Goal: Task Accomplishment & Management: Manage account settings

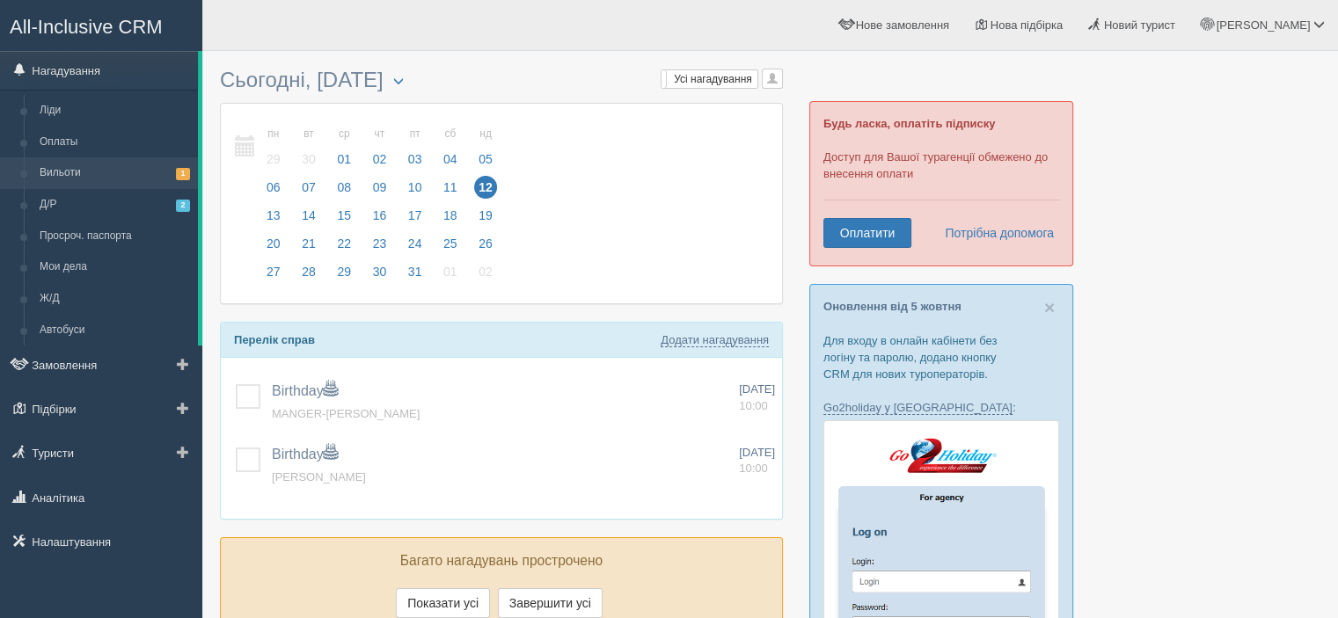
click at [140, 167] on link "Вильоти 1" at bounding box center [115, 173] width 166 height 32
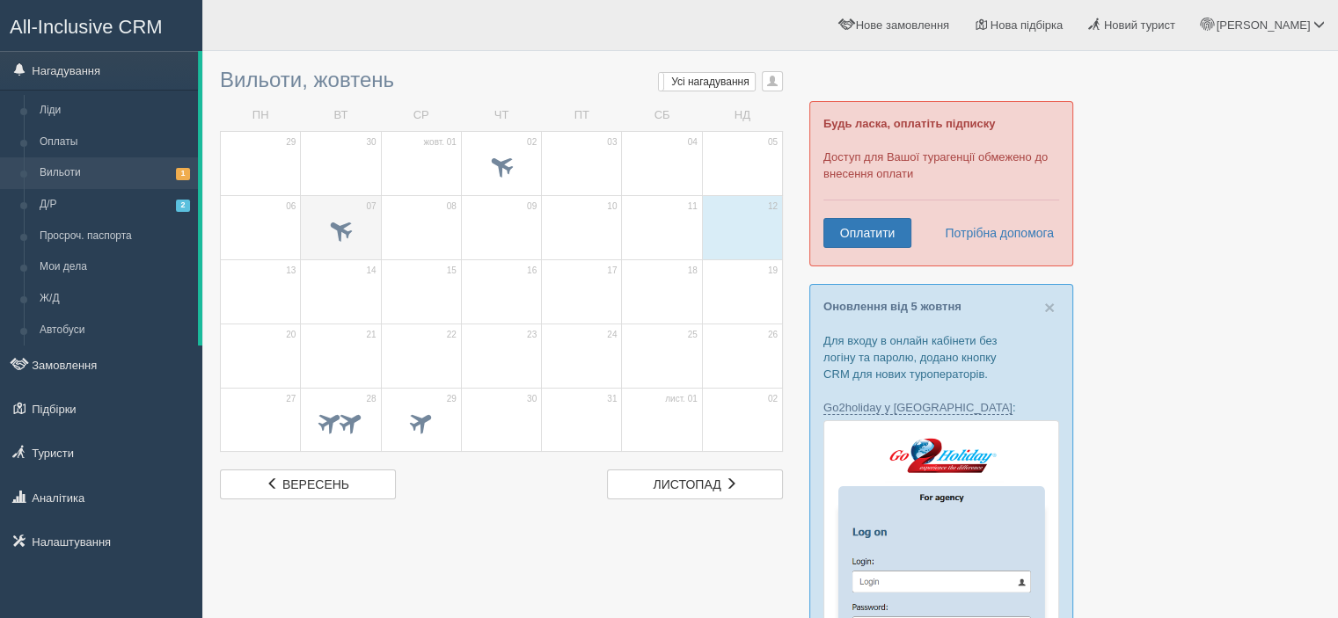
click at [347, 217] on span at bounding box center [341, 232] width 62 height 30
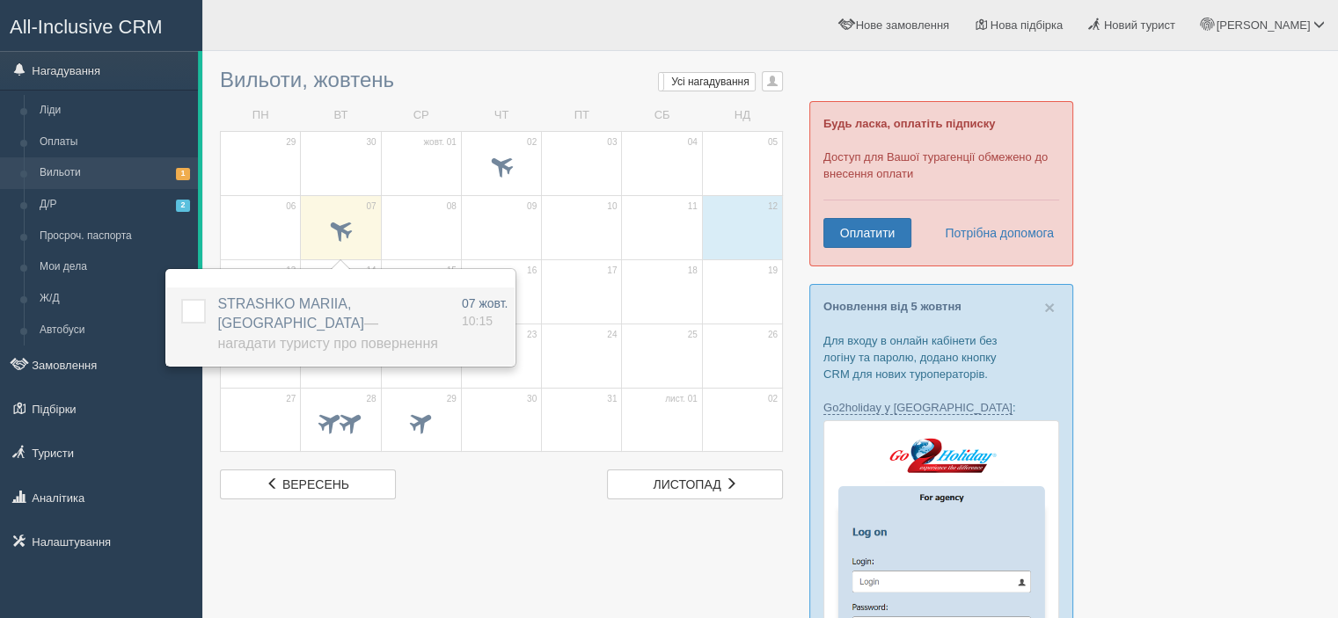
click at [181, 299] on label at bounding box center [181, 299] width 0 height 0
click at [0, 0] on input "checkbox" at bounding box center [0, 0] width 0 height 0
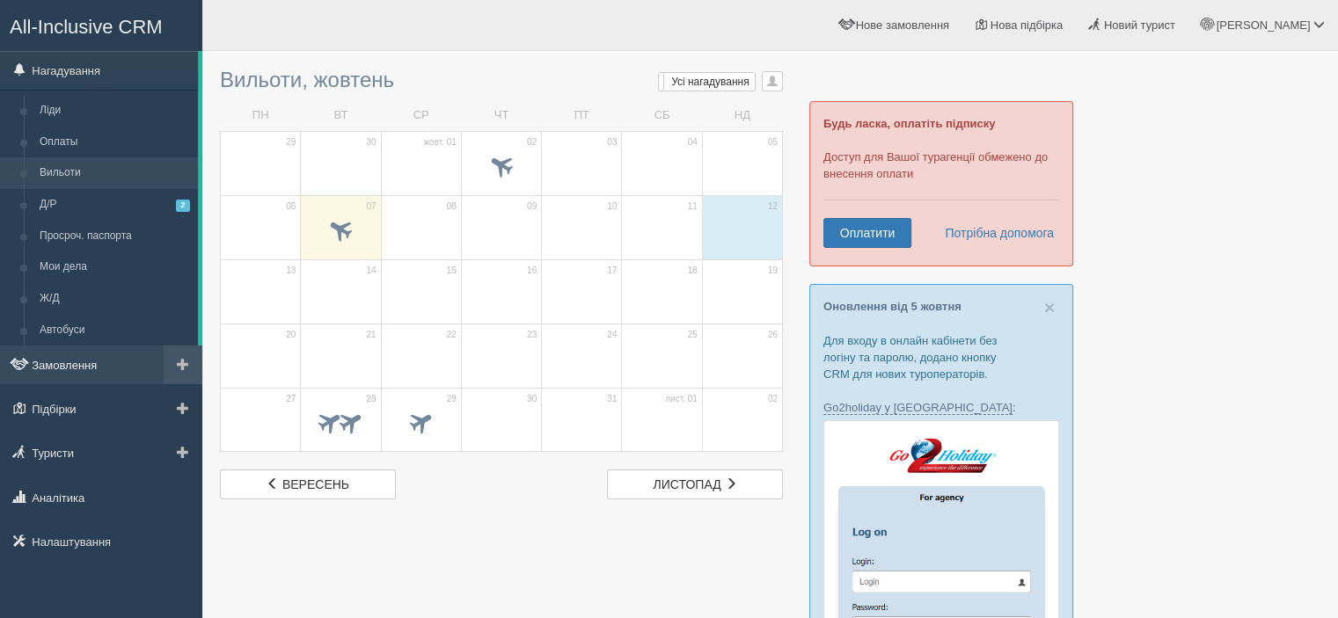
click at [77, 362] on link "Замовлення" at bounding box center [101, 365] width 202 height 39
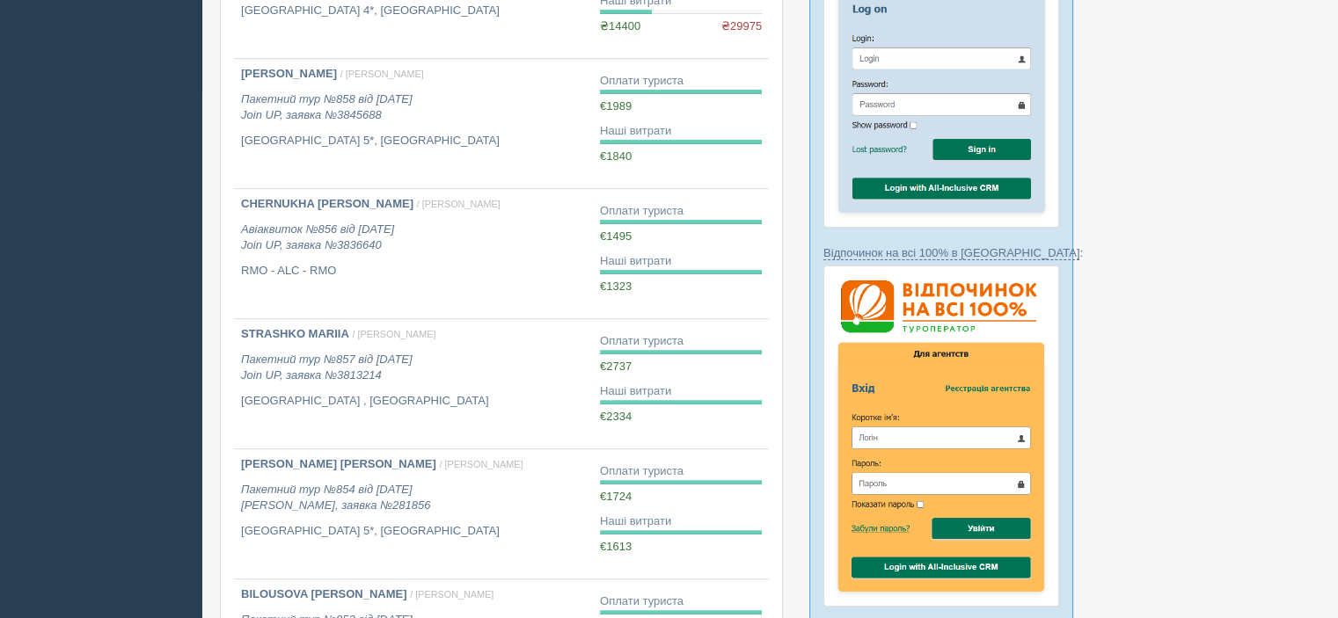
scroll to position [528, 0]
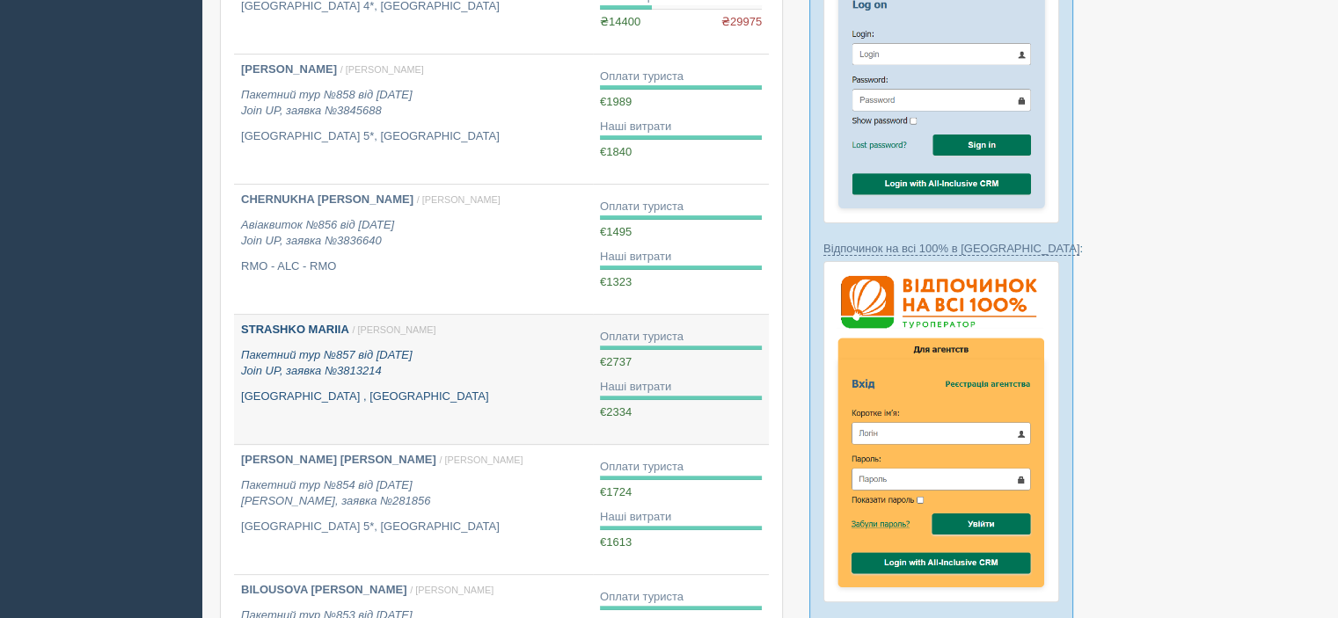
click at [325, 326] on b "STRASHKO MARIIA" at bounding box center [295, 329] width 108 height 13
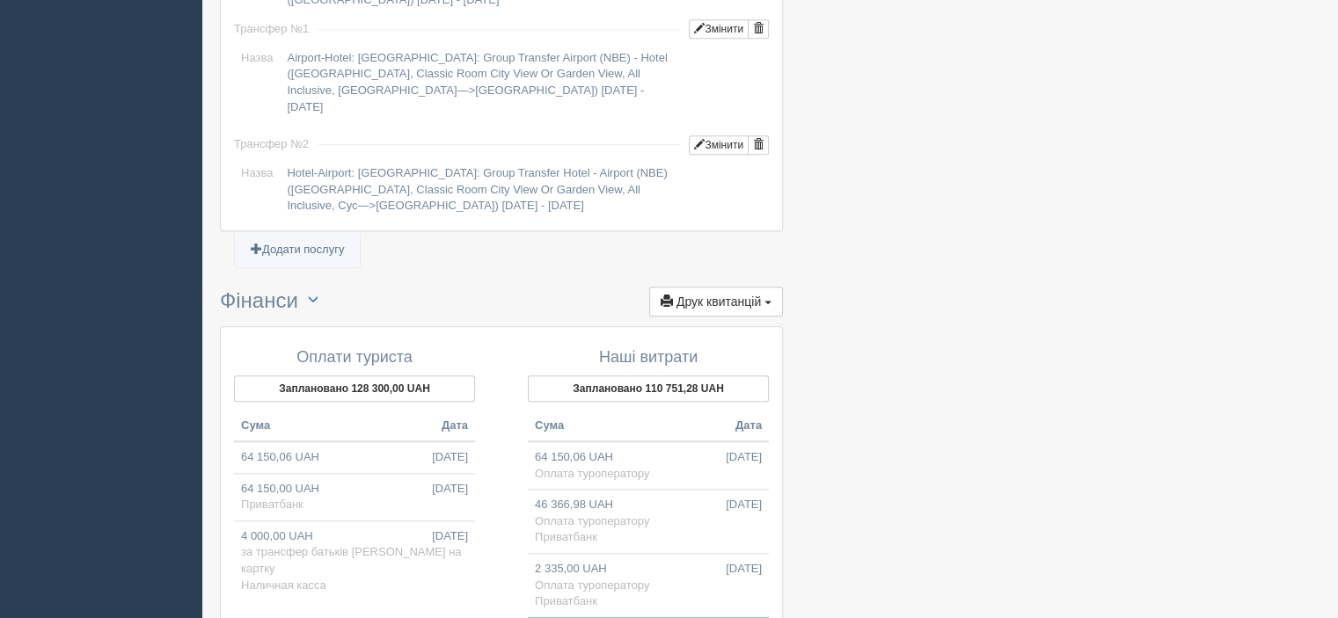
scroll to position [1935, 0]
